Goal: Task Accomplishment & Management: Manage account settings

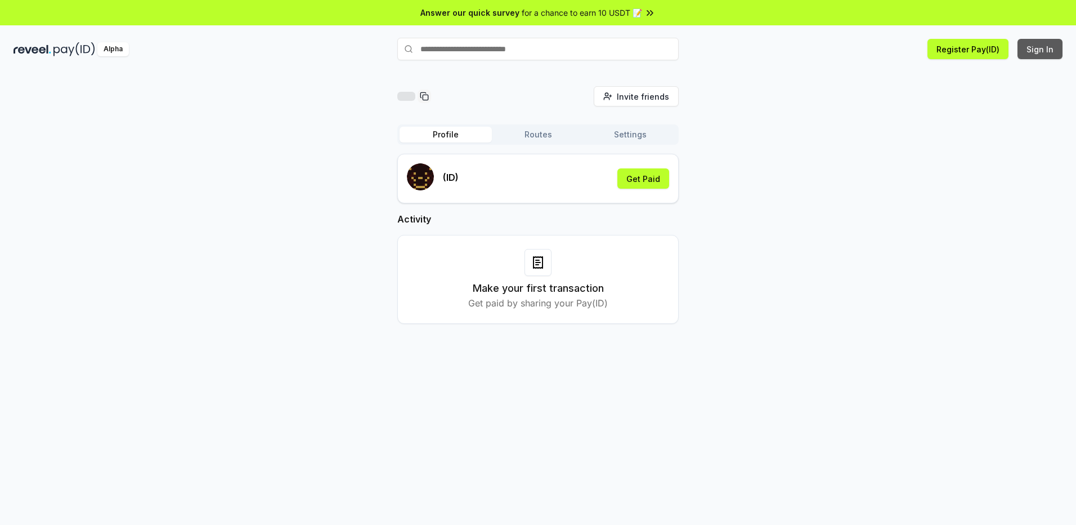
click at [1035, 51] on button "Sign In" at bounding box center [1039, 49] width 45 height 20
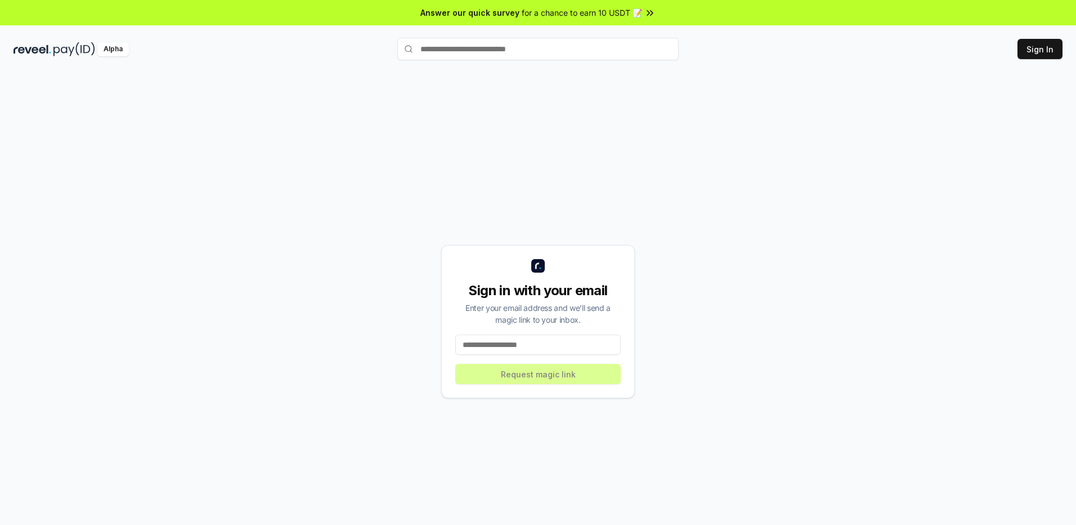
click at [519, 342] on input at bounding box center [537, 344] width 165 height 20
type input "**********"
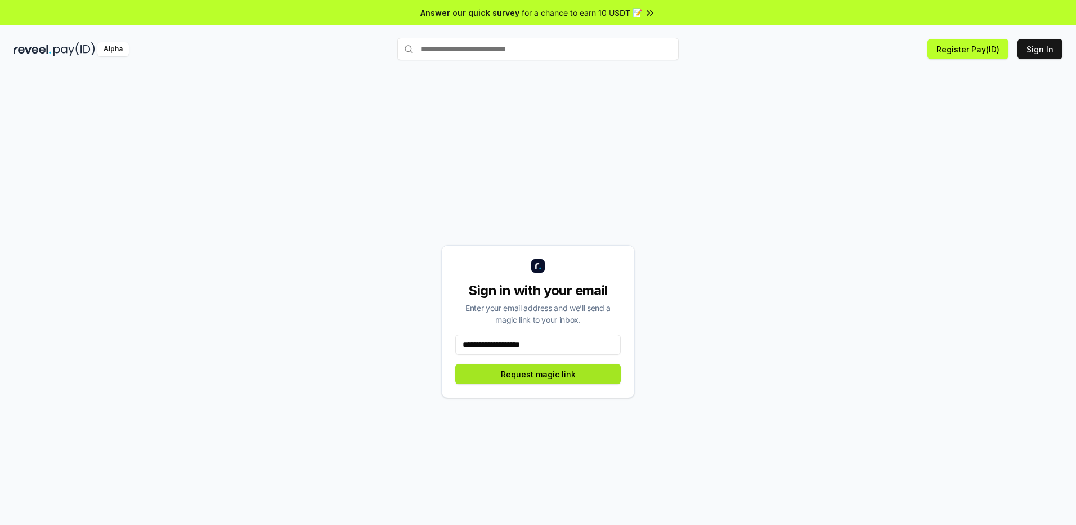
click at [508, 376] on button "Request magic link" at bounding box center [537, 374] width 165 height 20
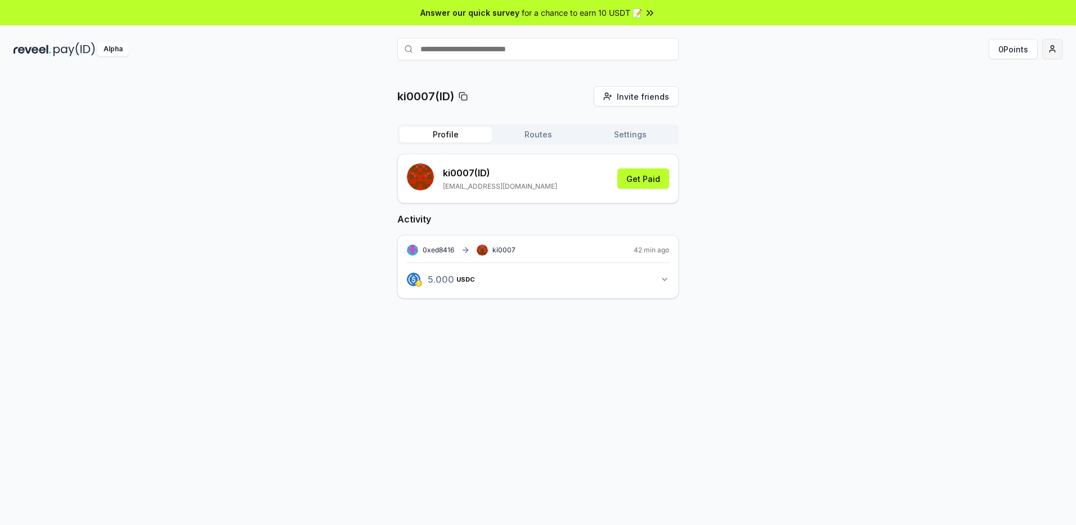
click at [1047, 48] on html "Answer our quick survey for a chance to earn 10 USDT 📝 Alpha 0 Points ki0007(ID…" at bounding box center [538, 262] width 1076 height 525
click at [792, 207] on html "Answer our quick survey for a chance to earn 10 USDT 📝 Alpha 0 Points ki0007(ID…" at bounding box center [538, 262] width 1076 height 525
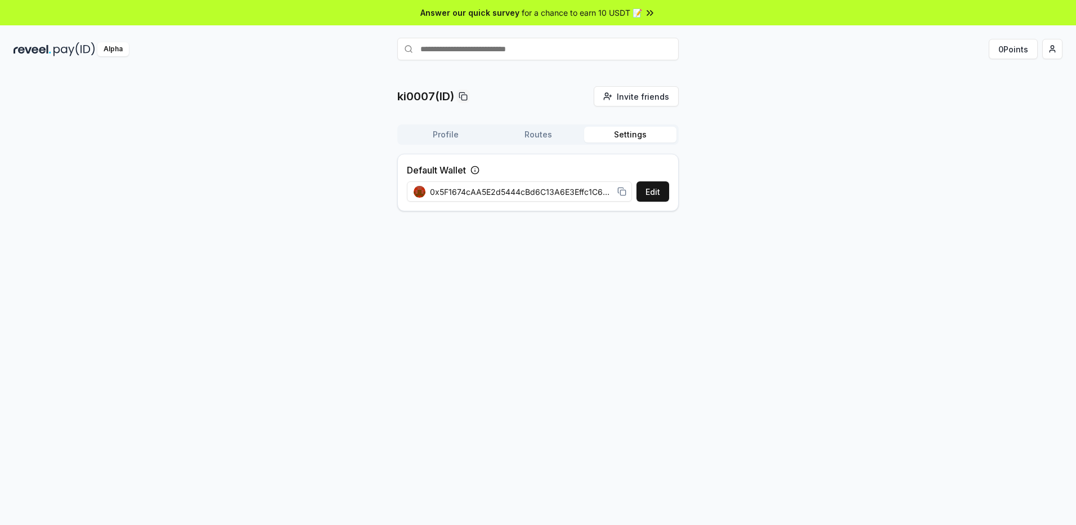
click at [643, 134] on button "Settings" at bounding box center [630, 135] width 92 height 16
click at [533, 130] on button "Routes" at bounding box center [538, 135] width 92 height 16
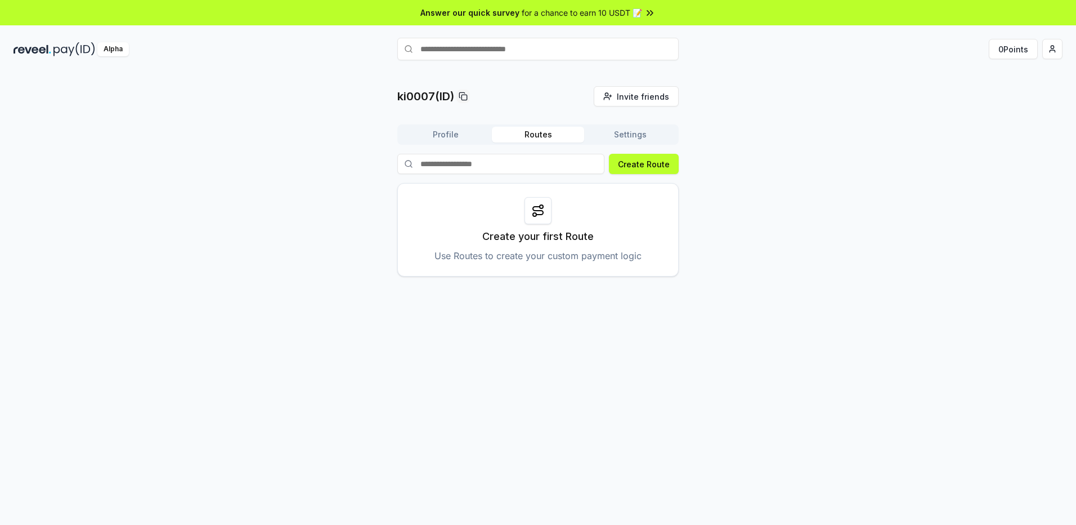
click at [465, 131] on button "Profile" at bounding box center [446, 135] width 92 height 16
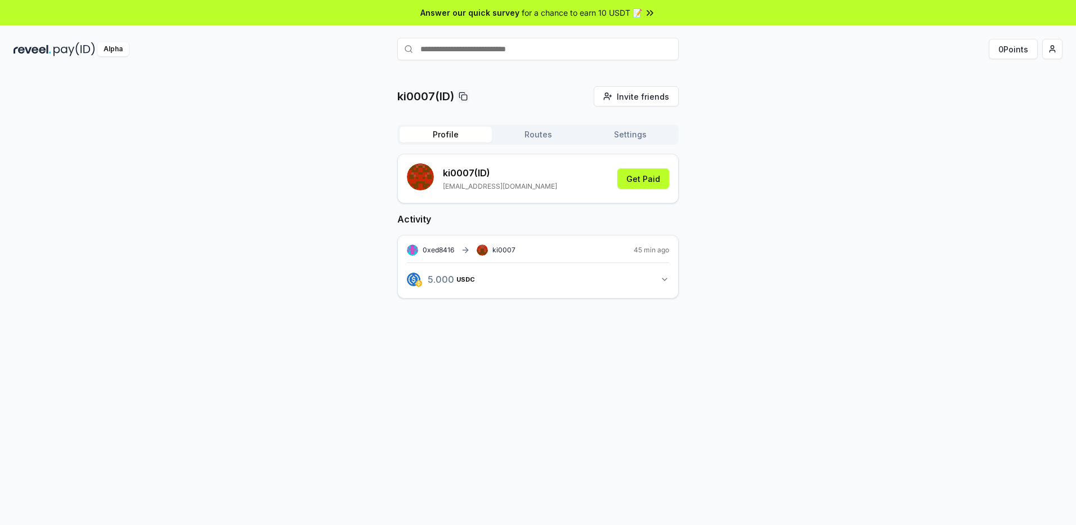
click at [488, 50] on input "text" at bounding box center [537, 49] width 281 height 23
click at [453, 51] on input "text" at bounding box center [537, 49] width 281 height 23
click at [445, 46] on input "text" at bounding box center [537, 49] width 281 height 23
type input "**********"
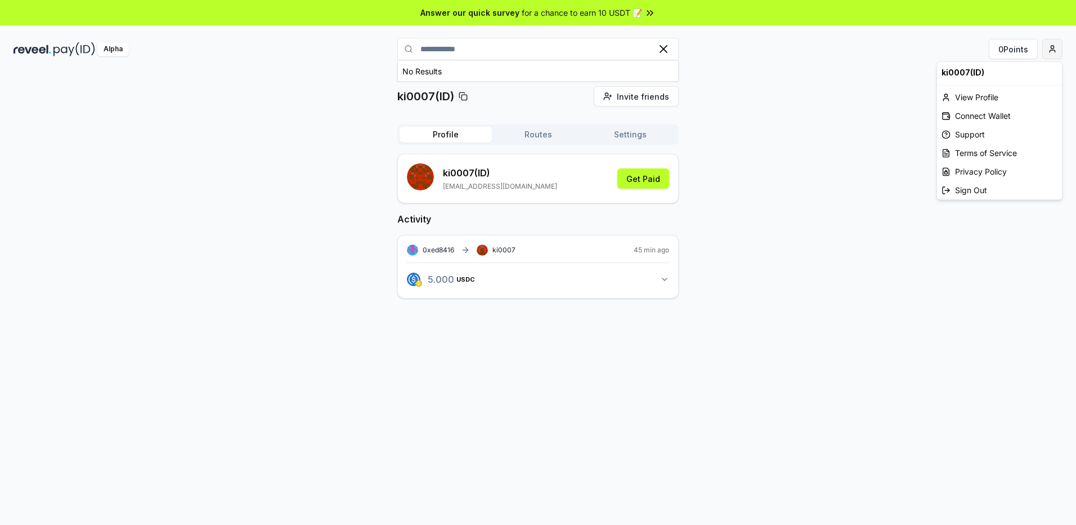
click at [1054, 52] on html "**********" at bounding box center [538, 262] width 1076 height 525
click at [964, 115] on div "Connect Wallet" at bounding box center [999, 115] width 125 height 19
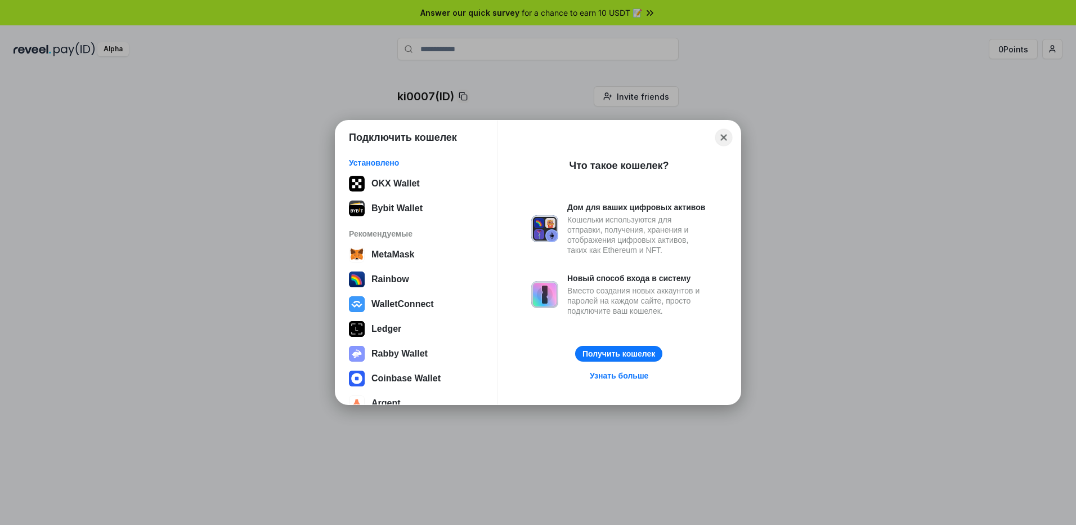
click at [727, 136] on button "Close" at bounding box center [723, 137] width 17 height 17
